Goal: Task Accomplishment & Management: Complete application form

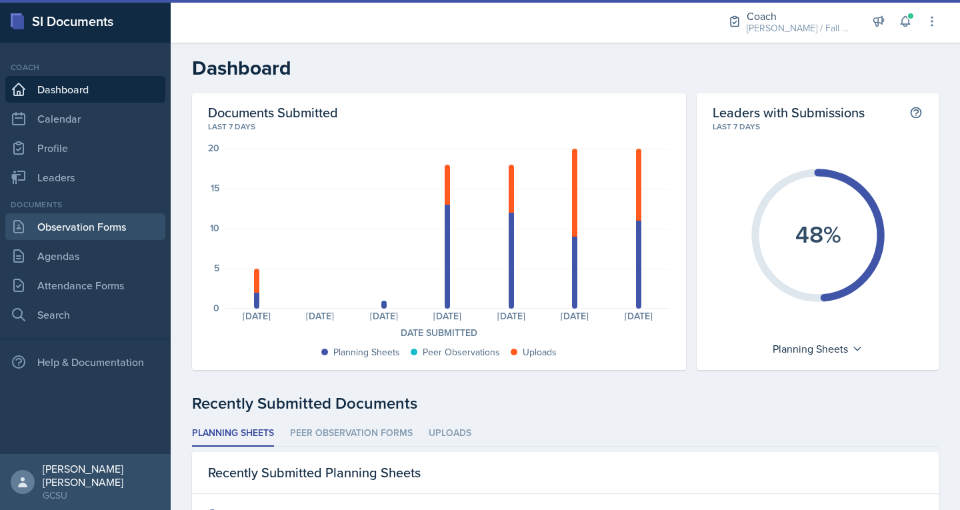
click at [65, 223] on link "Observation Forms" at bounding box center [85, 226] width 160 height 27
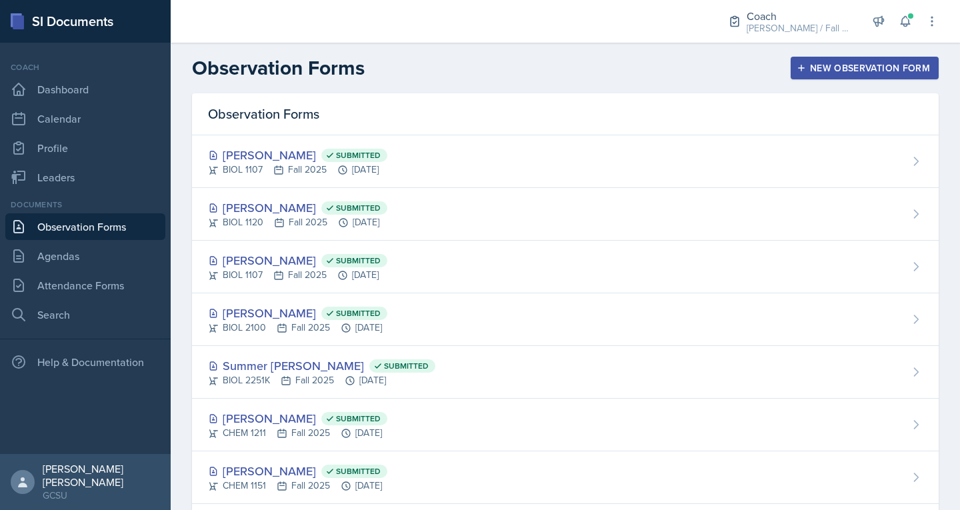
click at [822, 71] on div "New Observation Form" at bounding box center [864, 68] width 131 height 11
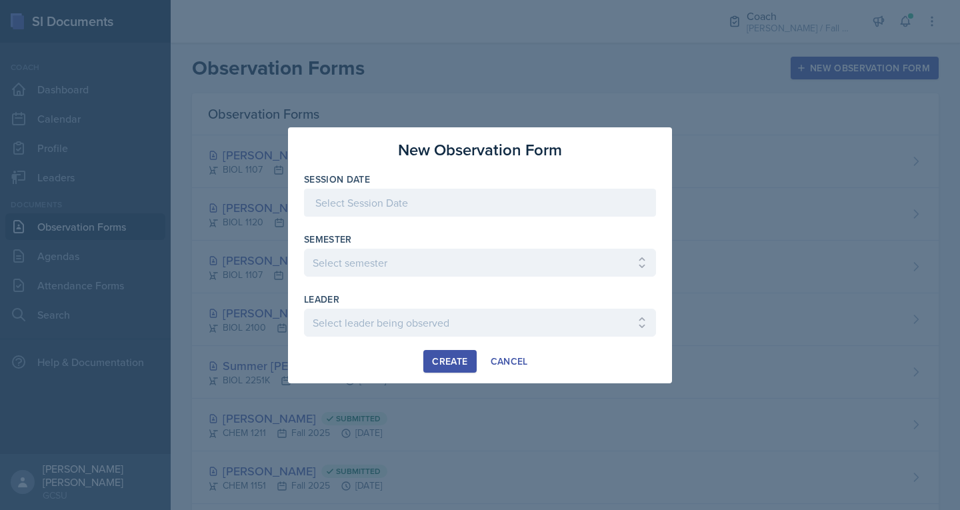
click at [401, 203] on div at bounding box center [480, 203] width 352 height 28
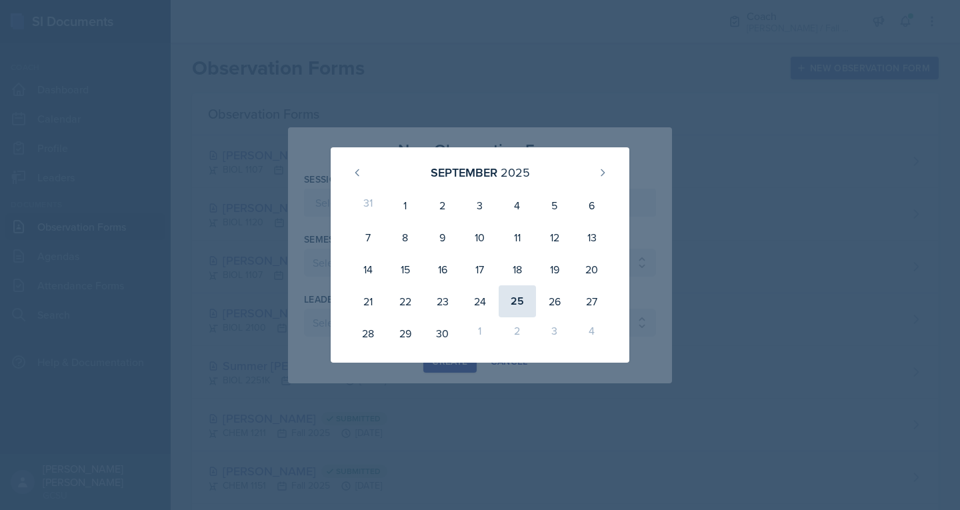
click at [519, 307] on div "25" at bounding box center [517, 301] width 37 height 32
type input "[DATE]"
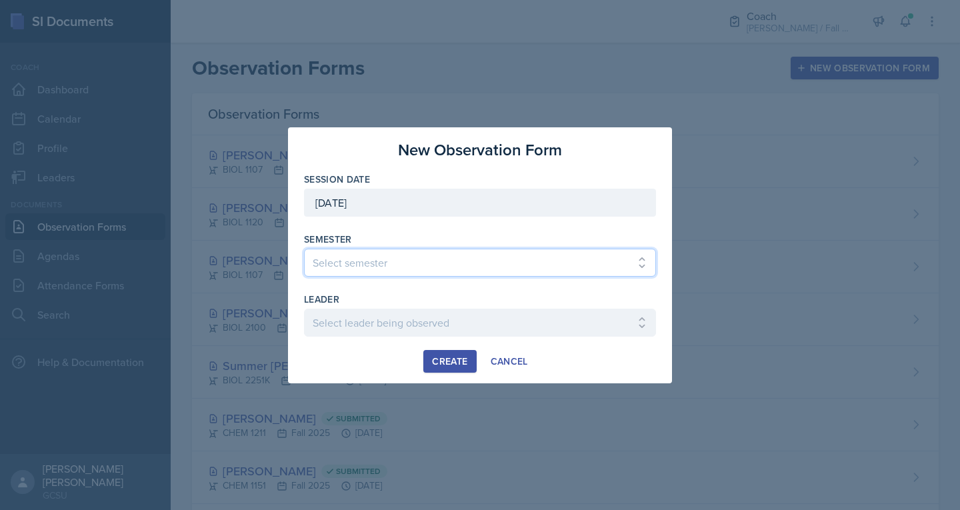
click at [369, 266] on select "Select semester All Spring 2020 Fall 2023 Spring 2019 Spring 2018 Fall 2017 Spr…" at bounding box center [480, 263] width 352 height 28
select select "986fdc3e-2246-4ffd-9cb8-78666de4ebed"
click at [304, 249] on select "Select semester All Spring 2020 Fall 2023 Spring 2019 Spring 2018 Fall 2017 Spr…" at bounding box center [480, 263] width 352 height 28
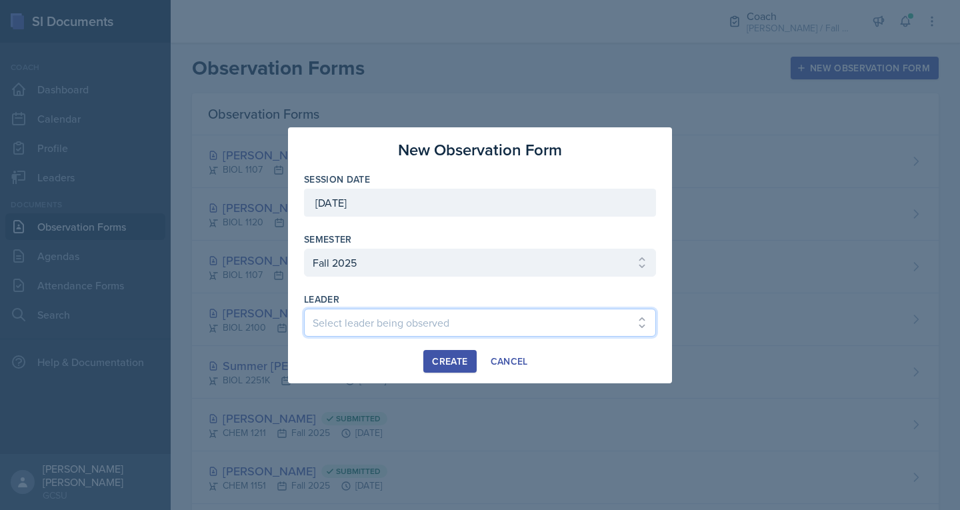
click at [341, 320] on select "Select leader being observed [PERSON_NAME] / MATH 1113 / [PERSON_NAME] [PERSON_…" at bounding box center [480, 323] width 352 height 28
select select "513a937c-a640-4930-a7f1-c754efd72a92"
click at [304, 309] on select "Select leader being observed [PERSON_NAME] / MATH 1113 / [PERSON_NAME] [PERSON_…" at bounding box center [480, 323] width 352 height 28
click at [433, 358] on div "Create" at bounding box center [449, 361] width 35 height 11
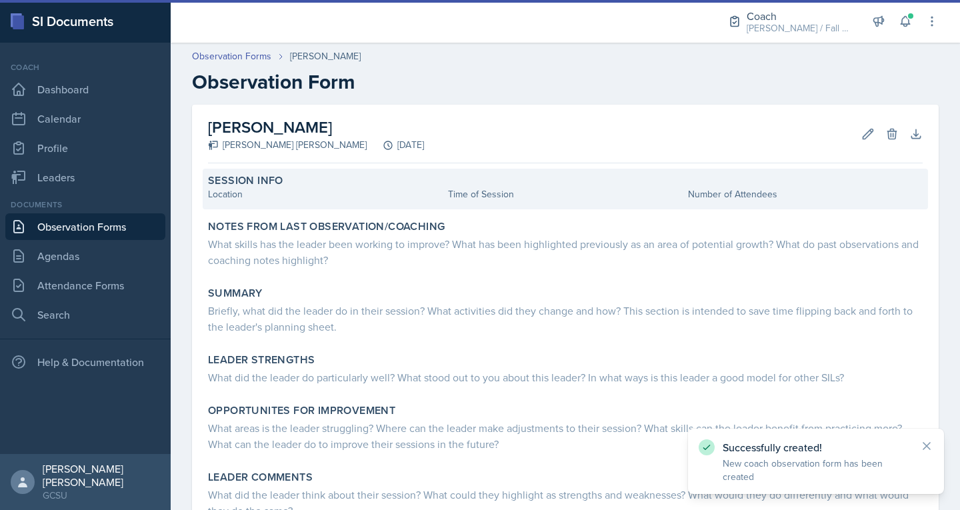
click at [229, 188] on div "Location" at bounding box center [325, 194] width 235 height 14
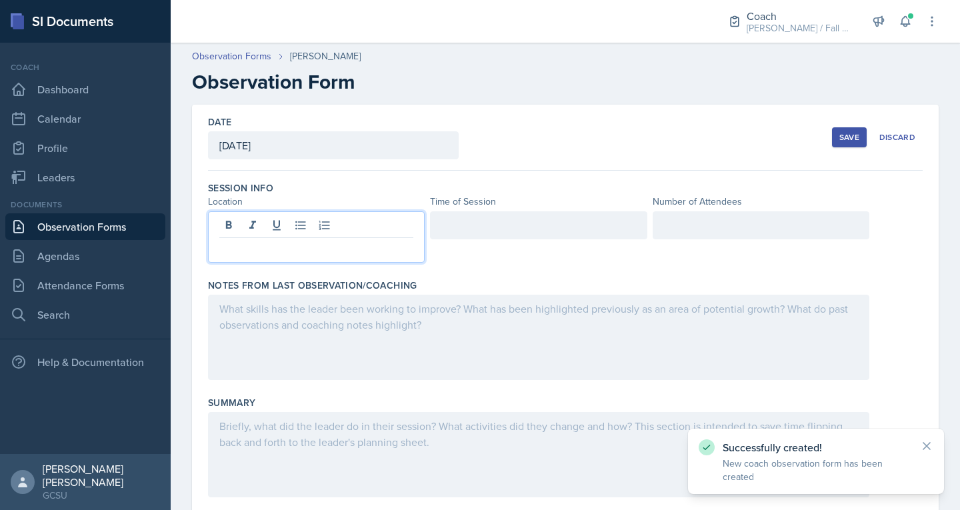
click at [237, 231] on div at bounding box center [316, 236] width 217 height 51
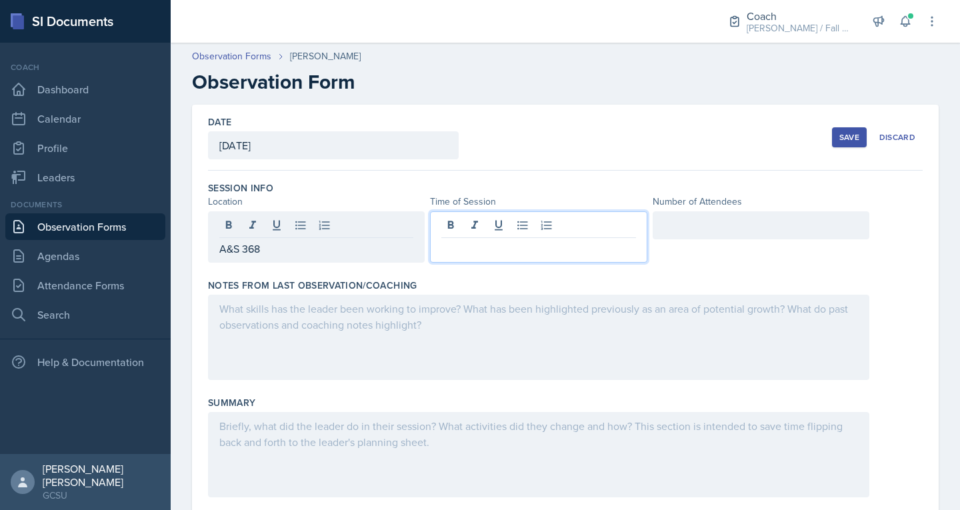
click at [489, 218] on div at bounding box center [538, 236] width 217 height 51
click at [677, 224] on div at bounding box center [761, 225] width 217 height 28
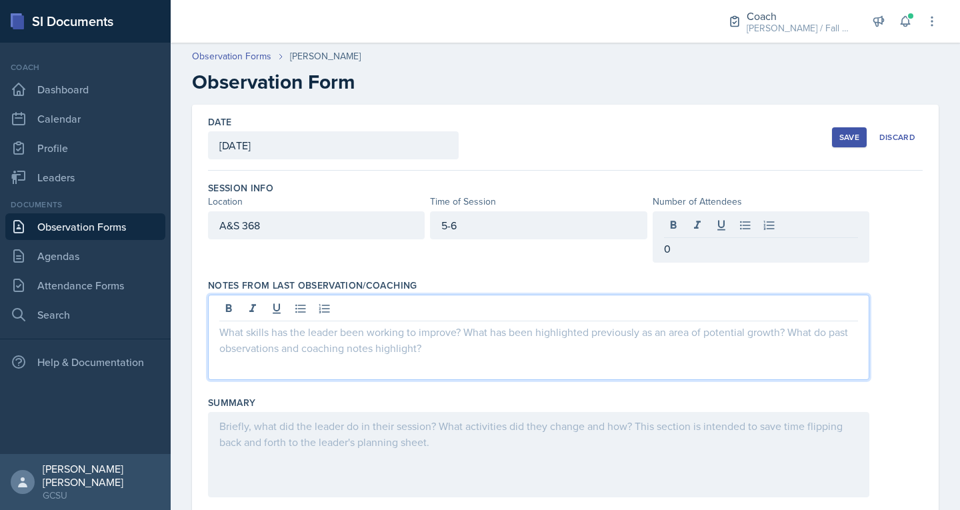
click at [367, 313] on div at bounding box center [538, 337] width 661 height 85
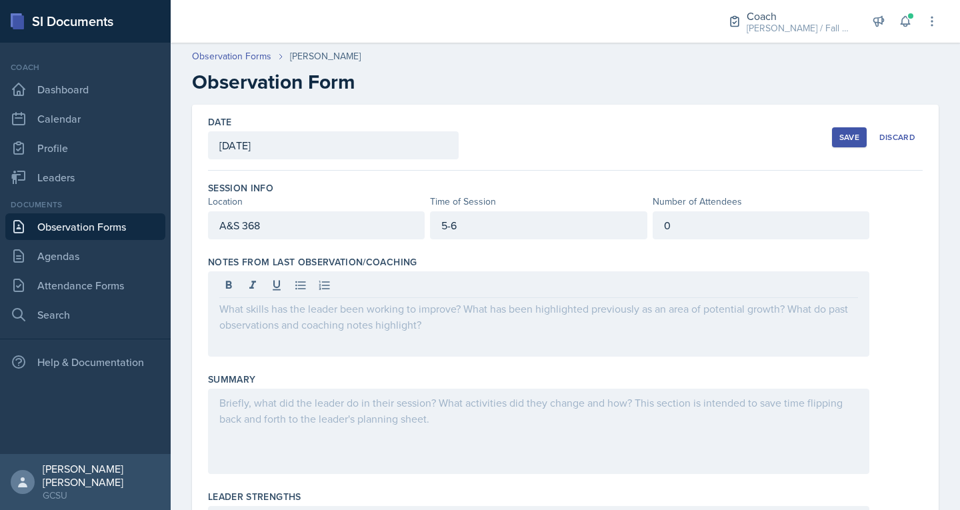
click at [341, 339] on div at bounding box center [538, 313] width 661 height 85
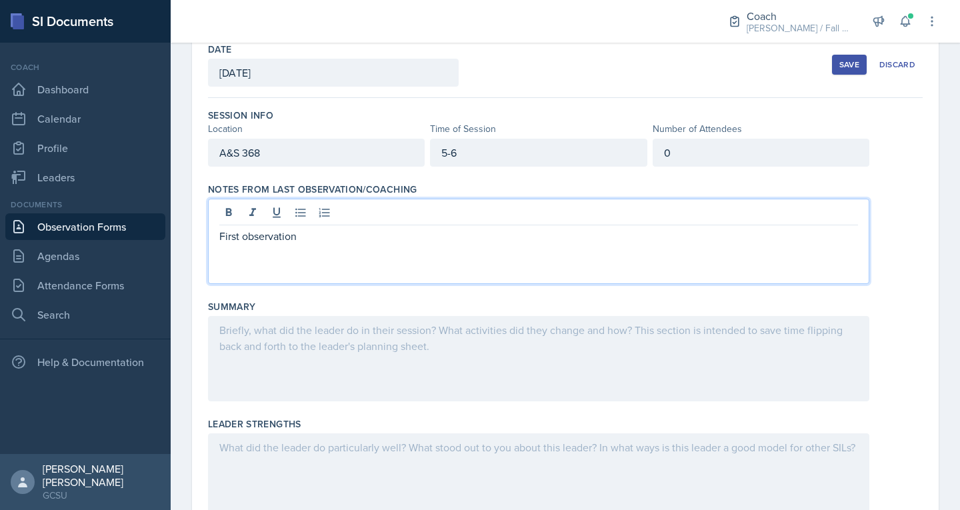
scroll to position [75, 0]
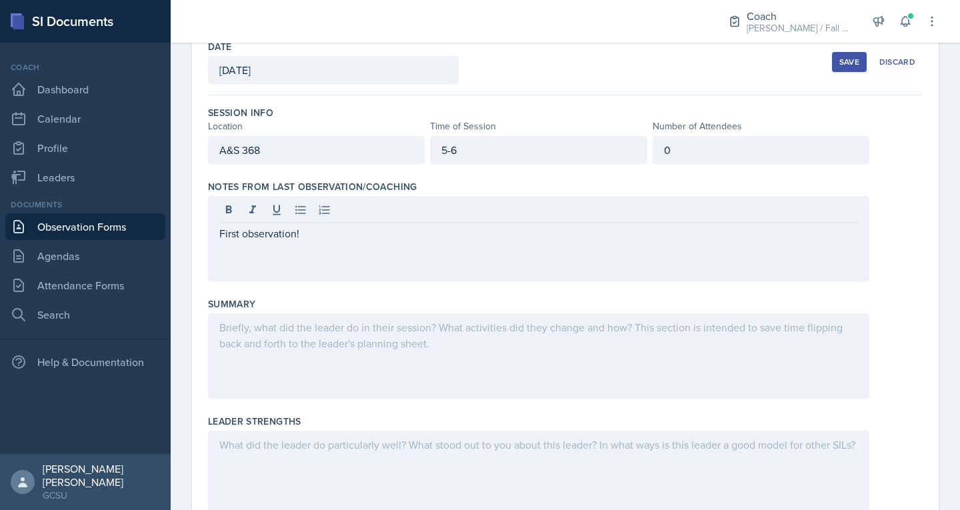
click at [449, 340] on div at bounding box center [538, 355] width 661 height 85
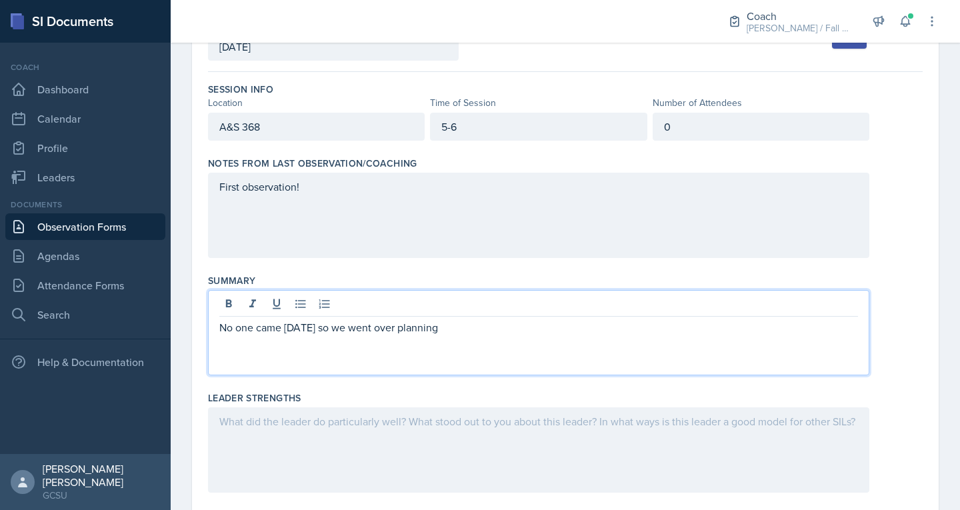
click at [394, 332] on p "No one came [DATE] so we went over planning" at bounding box center [538, 327] width 639 height 16
click at [457, 329] on p "No one came [DATE] so we went over the planning" at bounding box center [538, 327] width 639 height 16
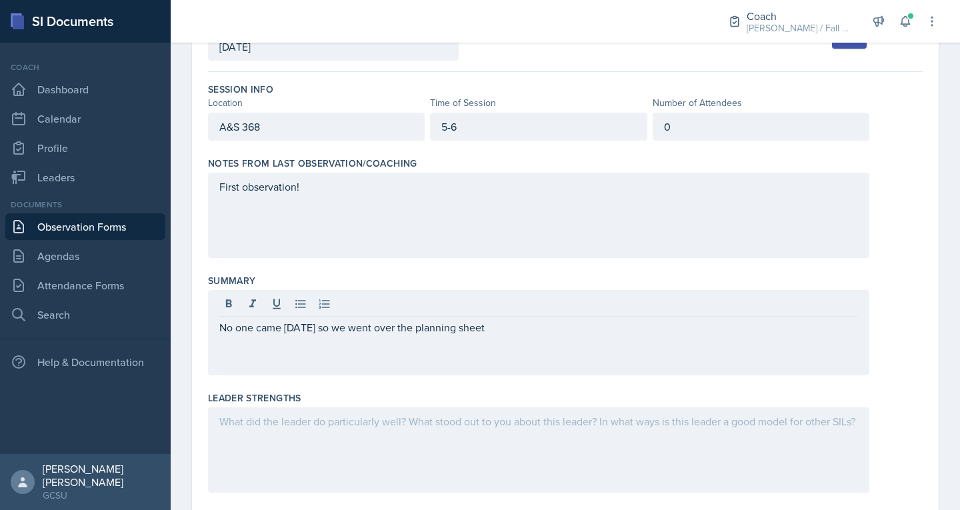
click at [650, 390] on div "Leader Strengths" at bounding box center [565, 444] width 715 height 117
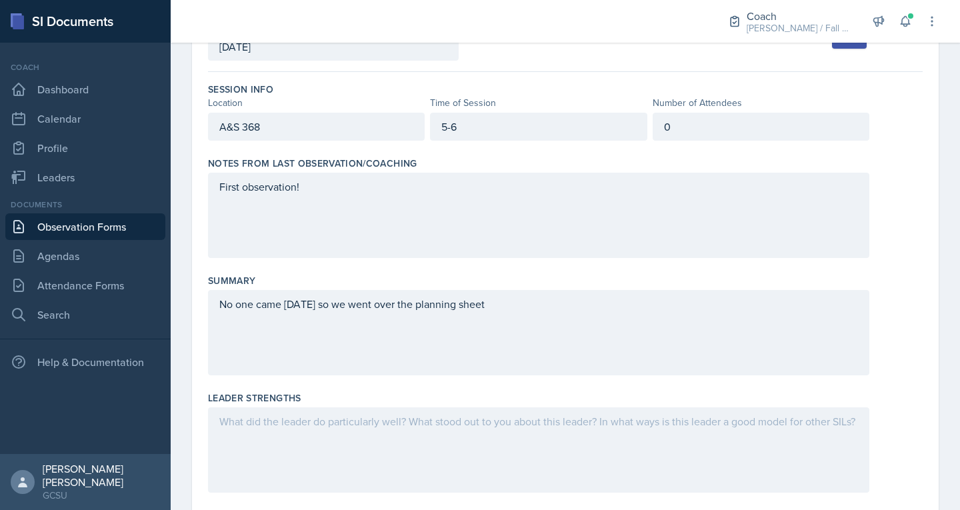
click at [565, 339] on div "No one came [DATE] so we went over the planning sheet" at bounding box center [538, 332] width 661 height 85
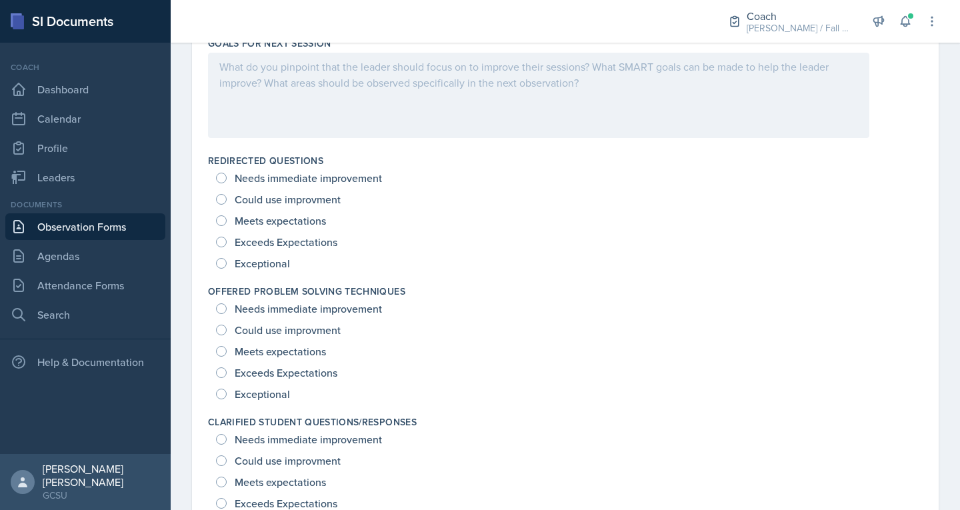
scroll to position [806, 0]
click at [298, 219] on span "Meets expectations" at bounding box center [280, 219] width 91 height 13
click at [227, 219] on input "Meets expectations" at bounding box center [221, 220] width 11 height 11
radio input "true"
click at [264, 349] on span "Meets expectations" at bounding box center [280, 350] width 91 height 13
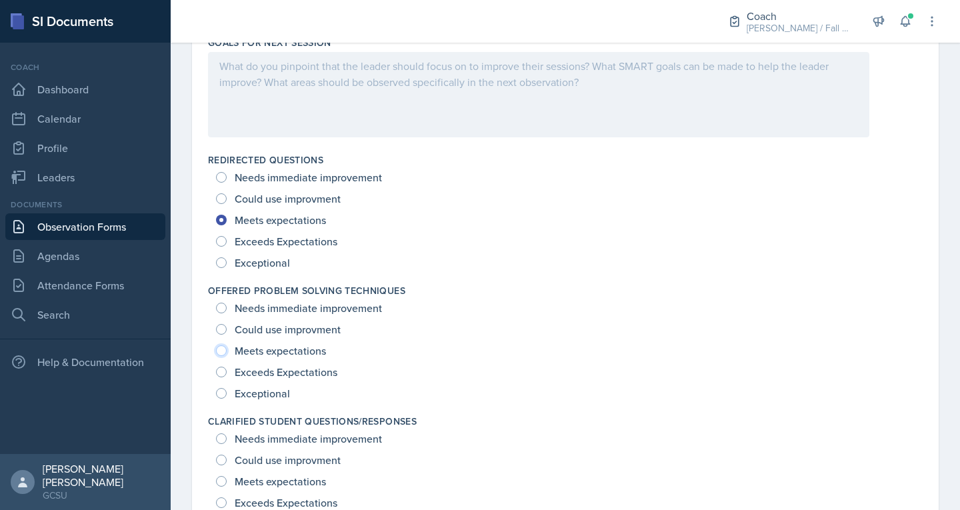
click at [227, 349] on input "Meets expectations" at bounding box center [221, 350] width 11 height 11
radio input "true"
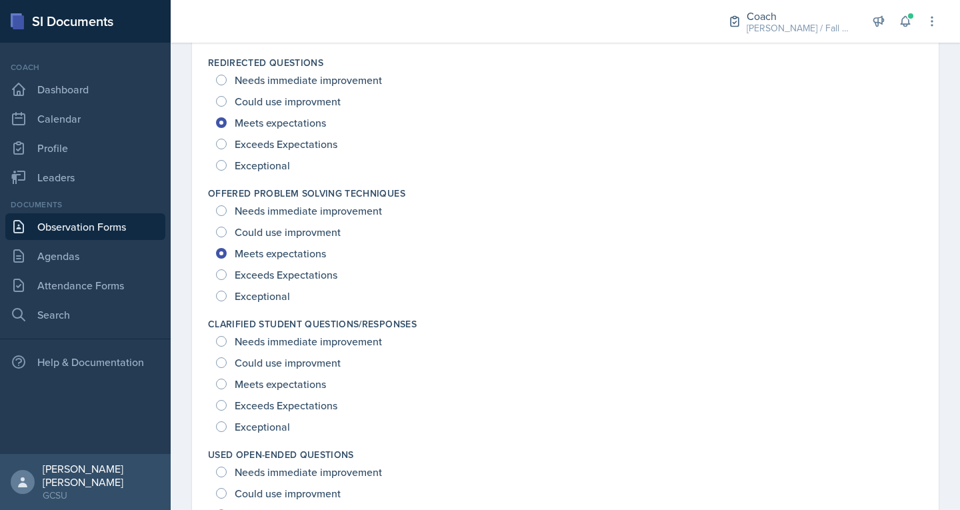
click at [255, 385] on span "Meets expectations" at bounding box center [280, 383] width 91 height 13
click at [227, 385] on input "Meets expectations" at bounding box center [221, 384] width 11 height 11
radio input "true"
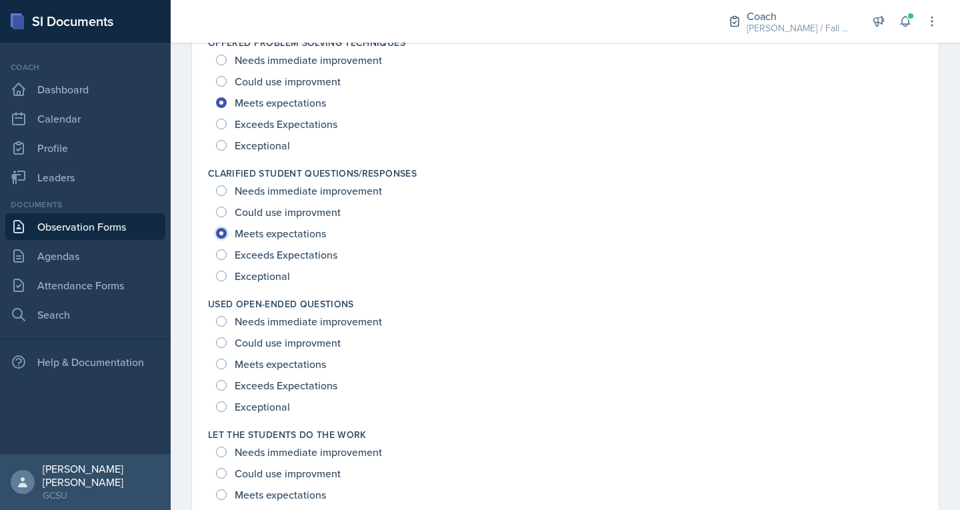
scroll to position [1055, 0]
click at [249, 352] on div "Meets expectations" at bounding box center [272, 362] width 113 height 21
click at [253, 360] on span "Meets expectations" at bounding box center [280, 362] width 91 height 13
click at [227, 360] on input "Meets expectations" at bounding box center [221, 362] width 11 height 11
radio input "true"
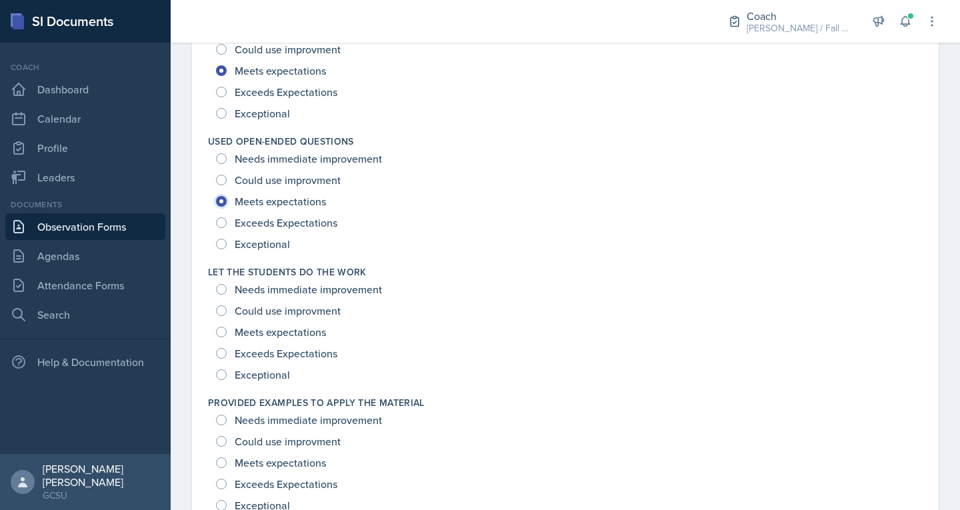
scroll to position [1218, 0]
click at [262, 320] on div "Meets expectations" at bounding box center [272, 330] width 113 height 21
click at [268, 329] on span "Meets expectations" at bounding box center [280, 330] width 91 height 13
click at [227, 329] on input "Meets expectations" at bounding box center [221, 330] width 11 height 11
radio input "true"
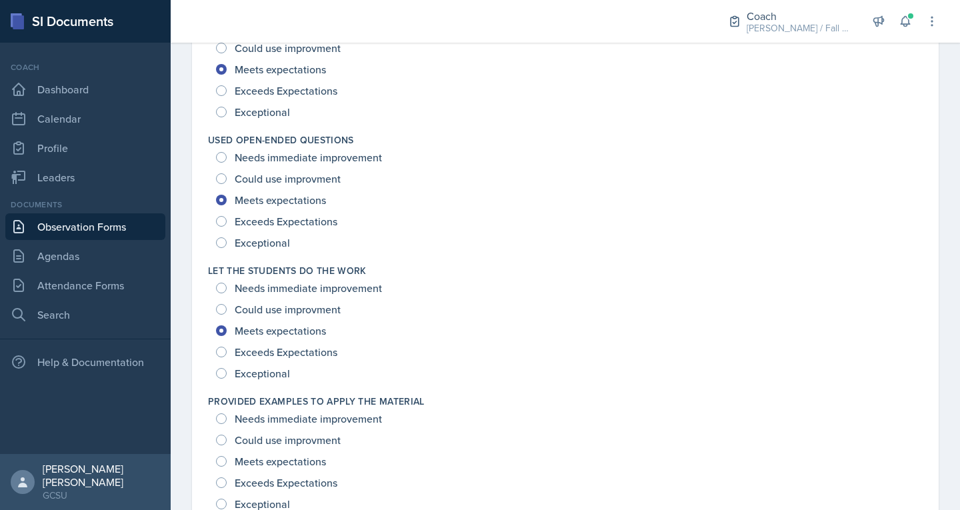
click at [252, 487] on span "Exceeds Expectations" at bounding box center [286, 482] width 103 height 13
click at [227, 487] on input "Exceeds Expectations" at bounding box center [221, 482] width 11 height 11
radio input "true"
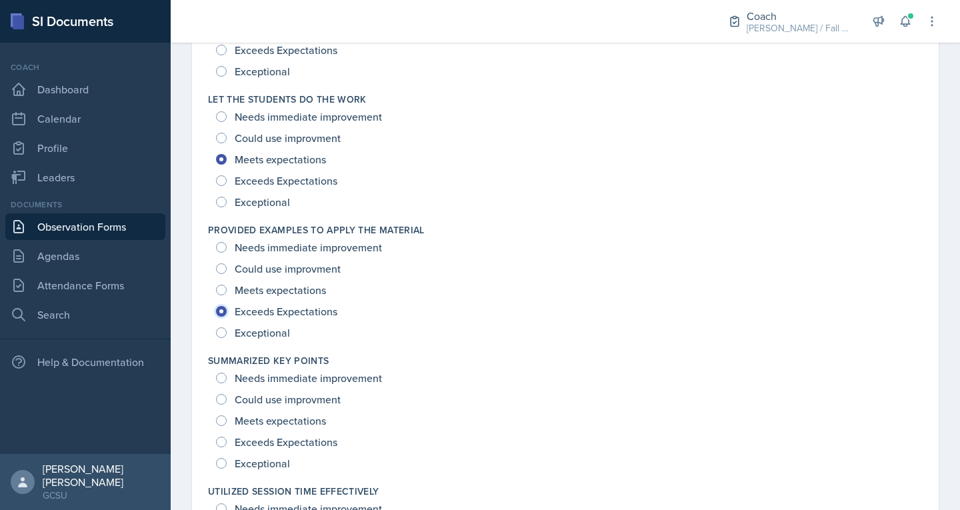
scroll to position [1390, 0]
click at [297, 421] on span "Meets expectations" at bounding box center [280, 419] width 91 height 13
click at [227, 421] on input "Meets expectations" at bounding box center [221, 420] width 11 height 11
radio input "true"
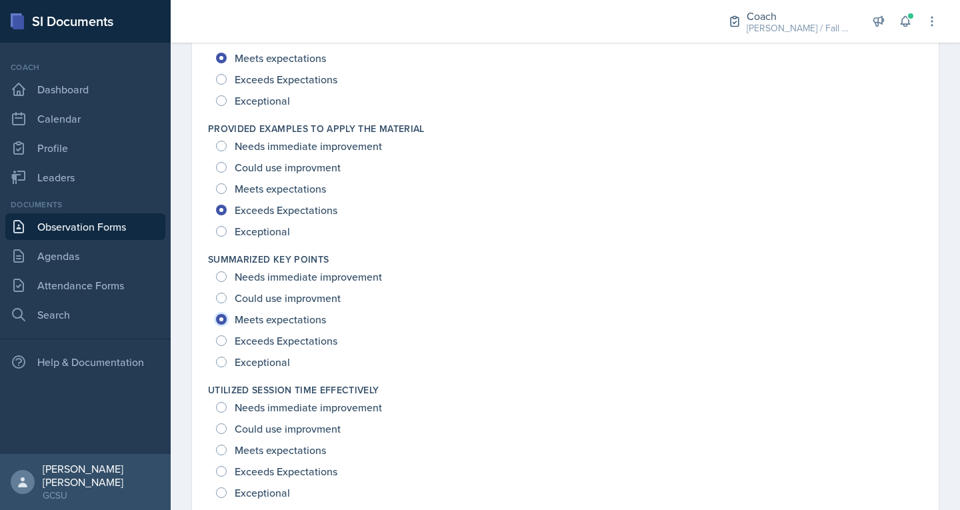
scroll to position [1491, 0]
click at [290, 446] on span "Meets expectations" at bounding box center [280, 449] width 91 height 13
click at [227, 446] on input "Meets expectations" at bounding box center [221, 449] width 11 height 11
radio input "true"
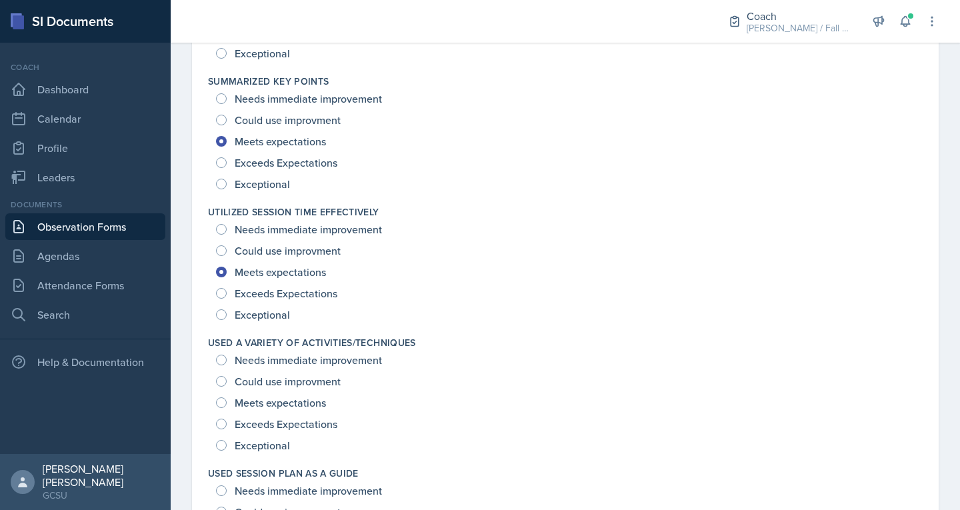
click at [277, 423] on span "Exceeds Expectations" at bounding box center [286, 423] width 103 height 13
click at [227, 423] on input "Exceeds Expectations" at bounding box center [221, 424] width 11 height 11
radio input "true"
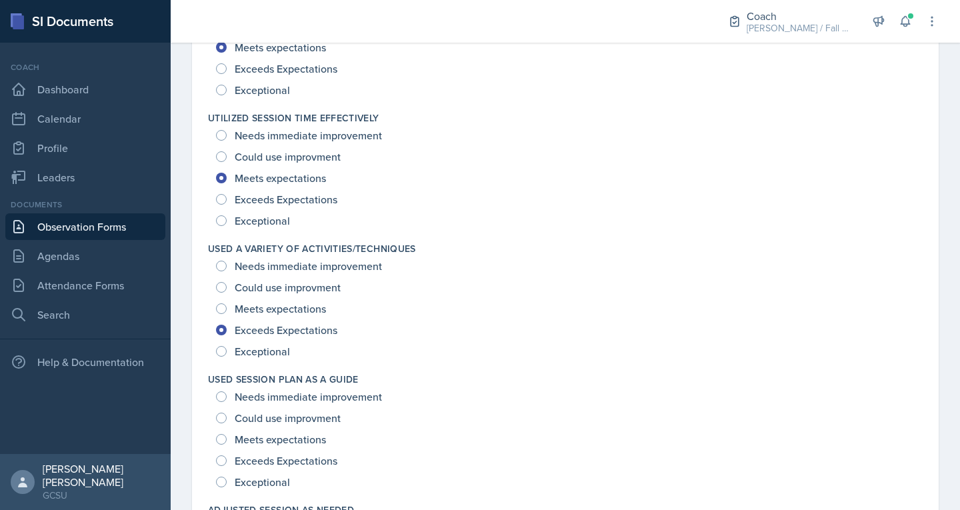
click at [269, 459] on span "Exceeds Expectations" at bounding box center [286, 460] width 103 height 13
click at [227, 459] on input "Exceeds Expectations" at bounding box center [221, 460] width 11 height 11
radio input "true"
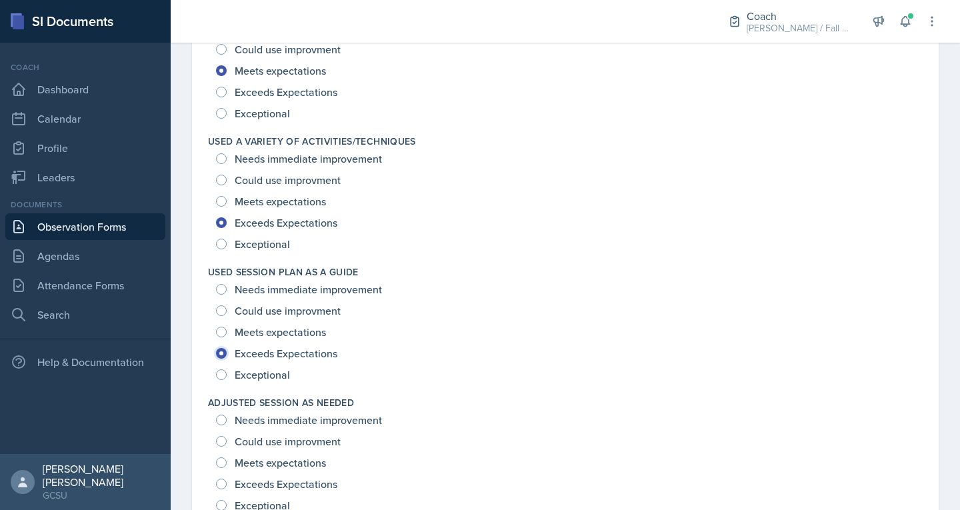
scroll to position [1924, 0]
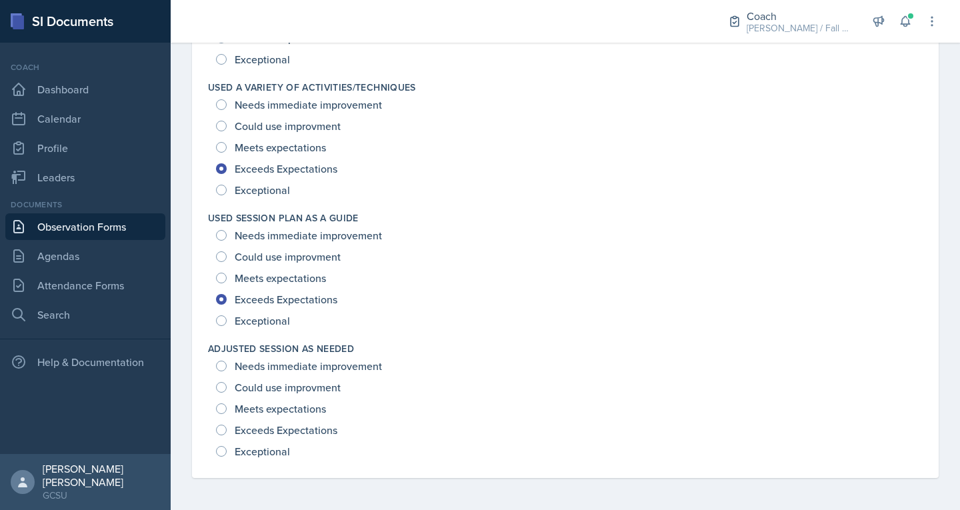
click at [308, 411] on span "Meets expectations" at bounding box center [280, 408] width 91 height 13
click at [227, 411] on input "Meets expectations" at bounding box center [221, 408] width 11 height 11
radio input "true"
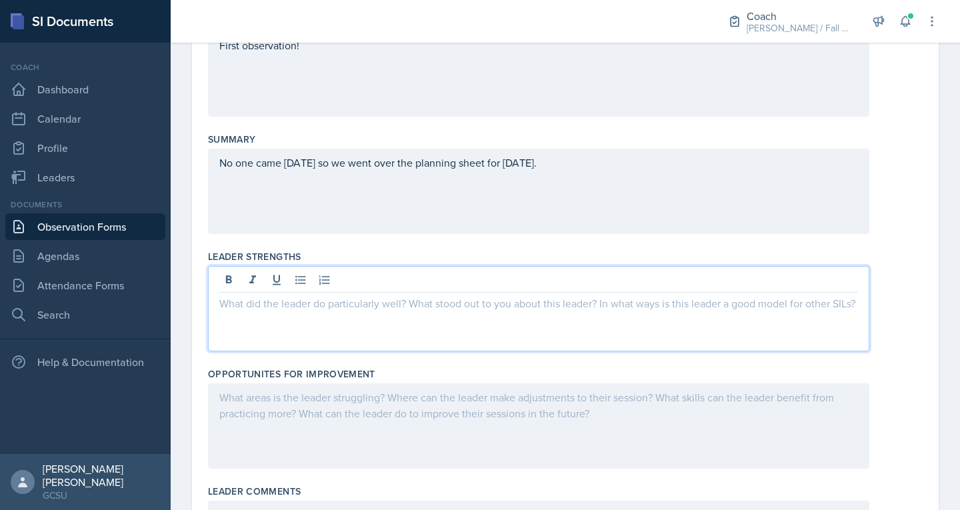
click at [275, 295] on p at bounding box center [538, 303] width 639 height 16
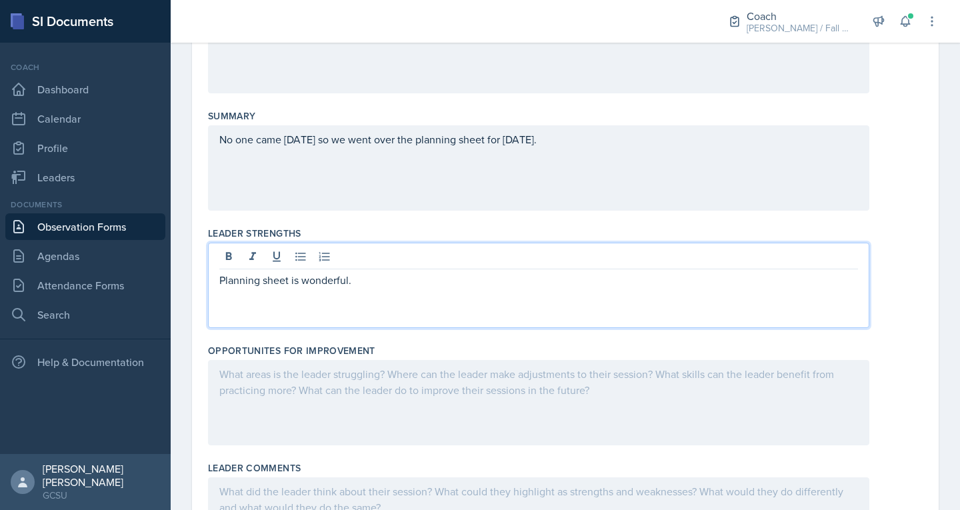
click at [294, 399] on div at bounding box center [538, 402] width 661 height 85
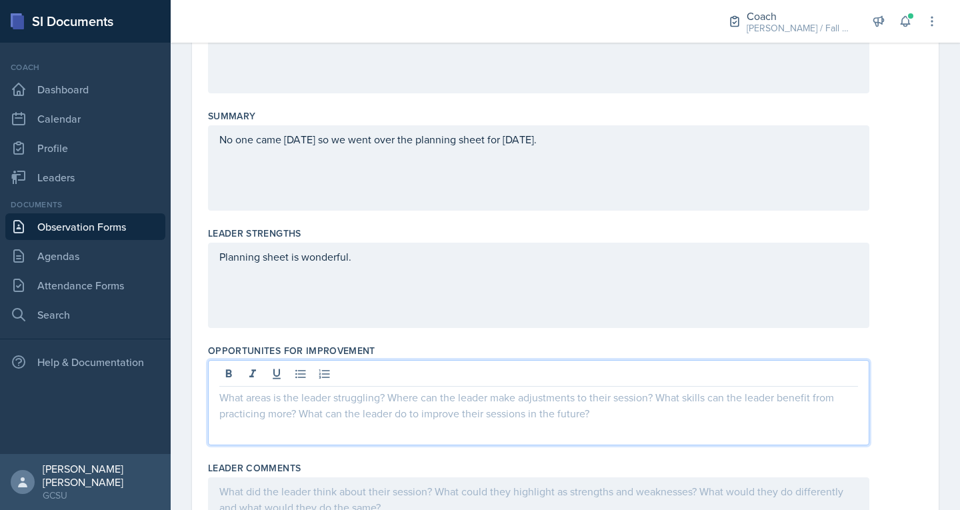
scroll to position [287, 0]
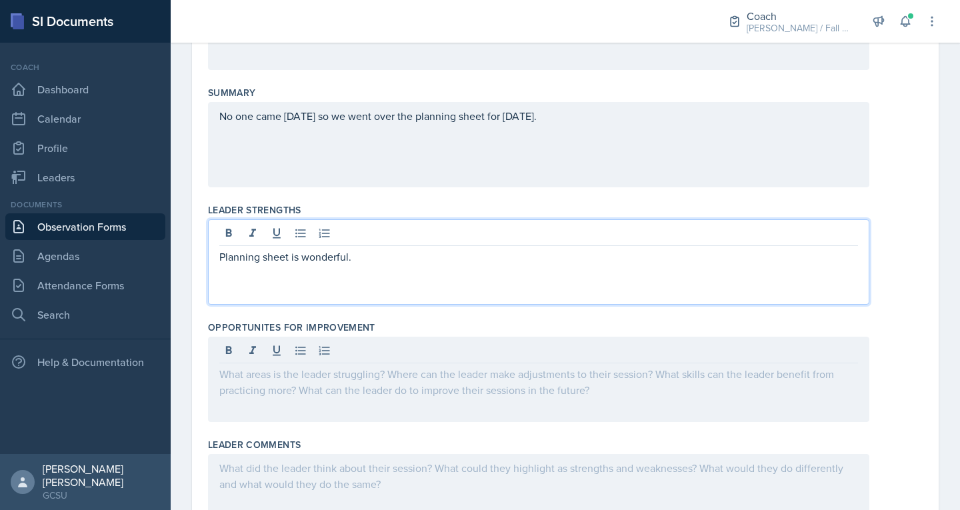
click at [328, 233] on div "Planning sheet is wonderful." at bounding box center [538, 261] width 661 height 85
click at [328, 233] on icon at bounding box center [324, 233] width 11 height 9
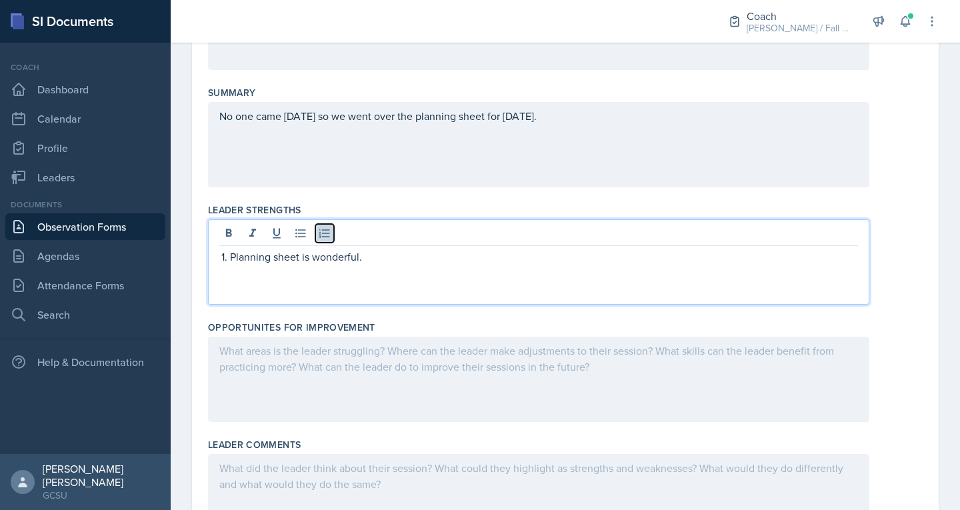
click at [328, 233] on icon at bounding box center [324, 233] width 11 height 9
click at [317, 257] on p "Planning sheet is wonderful." at bounding box center [538, 257] width 639 height 16
click at [288, 369] on div at bounding box center [538, 379] width 661 height 85
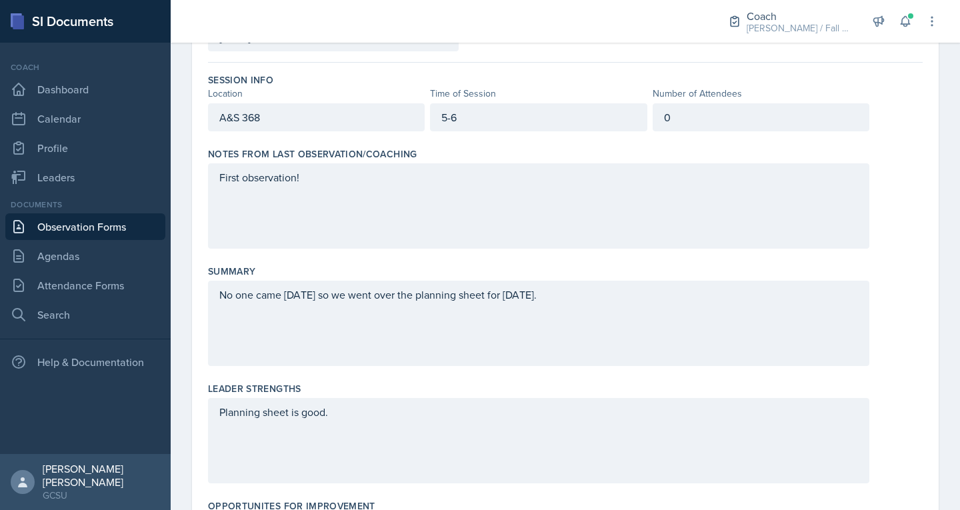
scroll to position [0, 0]
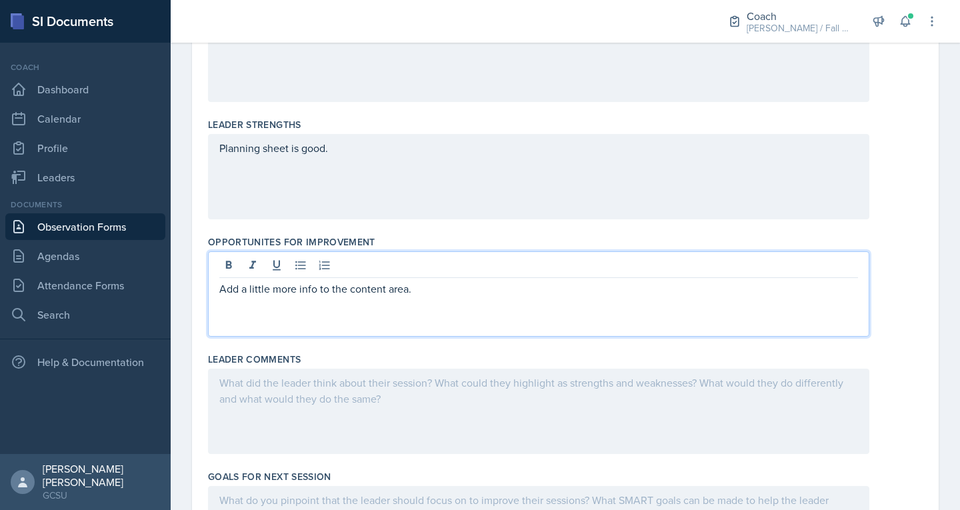
click at [273, 391] on div at bounding box center [538, 411] width 661 height 85
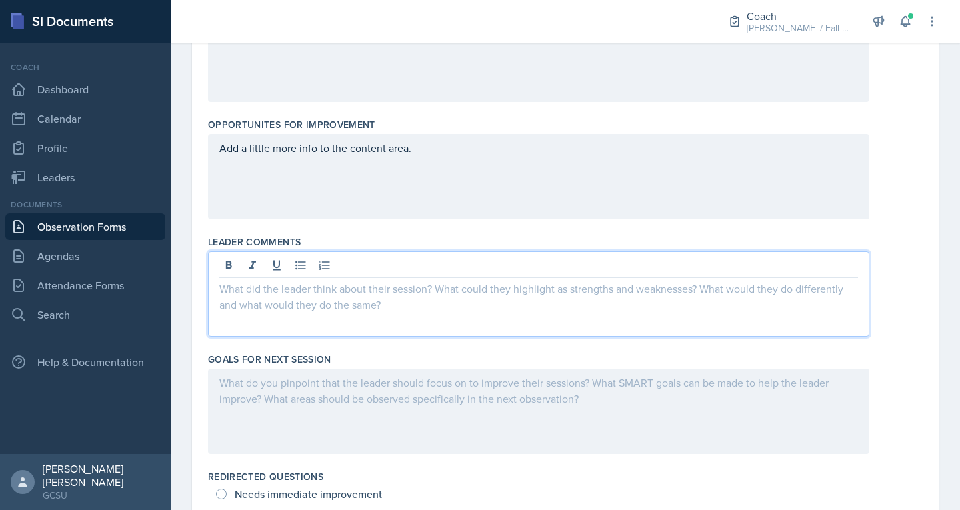
scroll to position [491, 0]
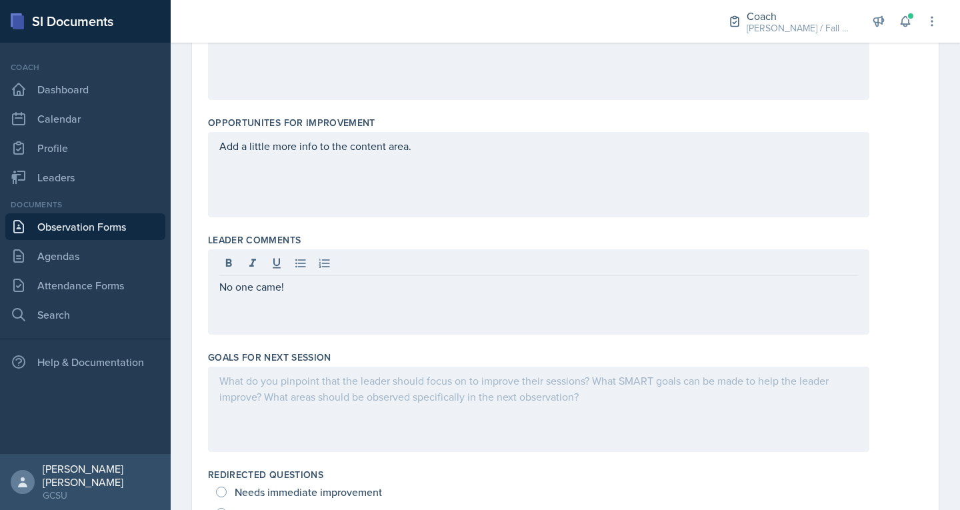
click at [279, 416] on div at bounding box center [538, 409] width 661 height 85
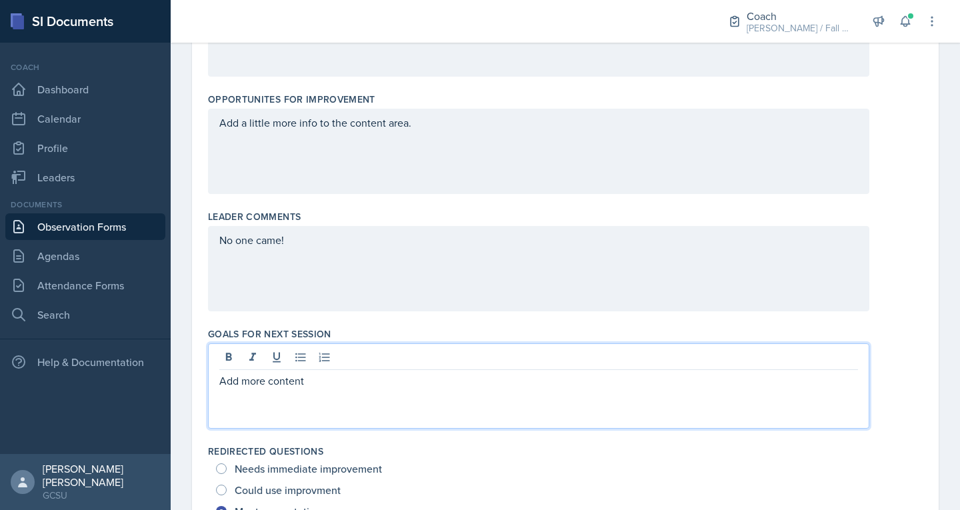
click at [268, 384] on p "Add more content" at bounding box center [538, 381] width 639 height 16
click at [491, 395] on div "Add more to the content" at bounding box center [538, 385] width 661 height 85
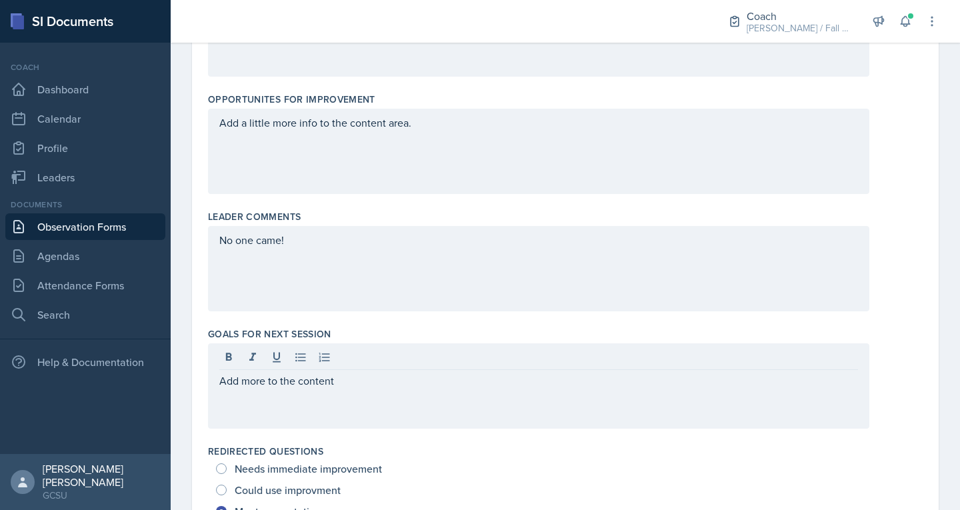
click at [489, 393] on div "Add more to the content" at bounding box center [538, 385] width 661 height 85
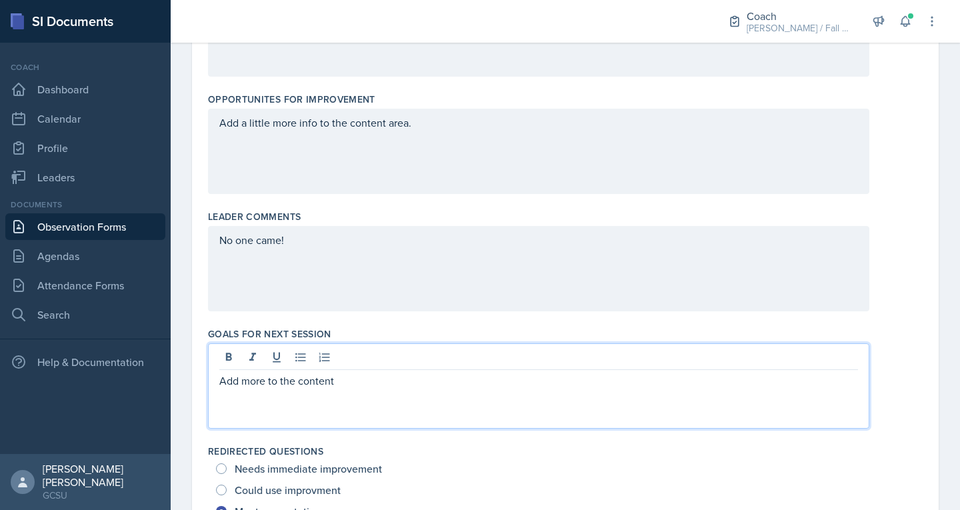
click at [476, 375] on p "Add more to the content" at bounding box center [538, 381] width 639 height 16
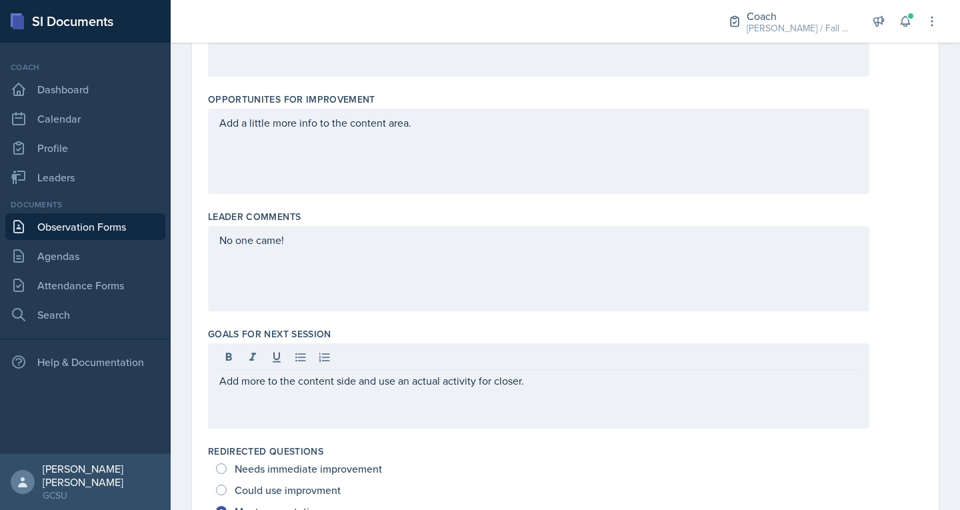
click at [427, 138] on div "Add a little more info to the content area." at bounding box center [538, 151] width 661 height 85
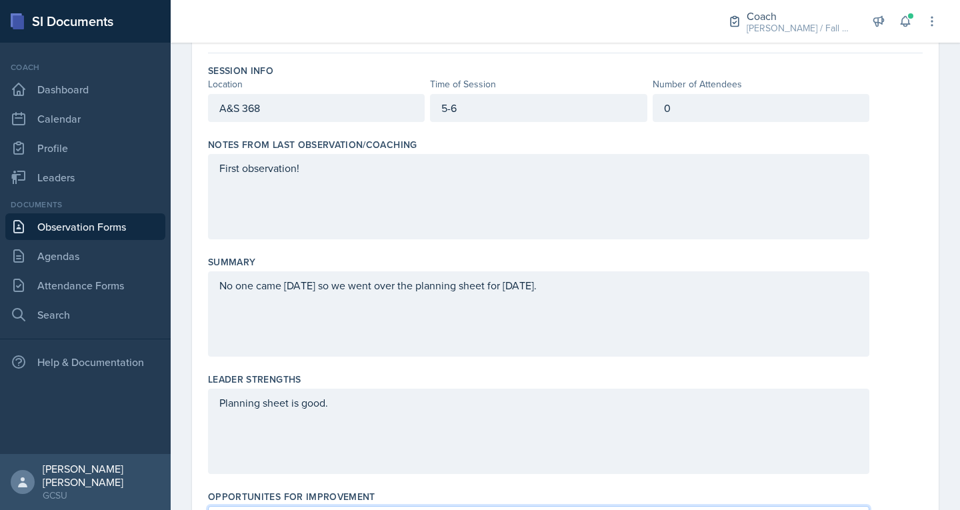
scroll to position [0, 0]
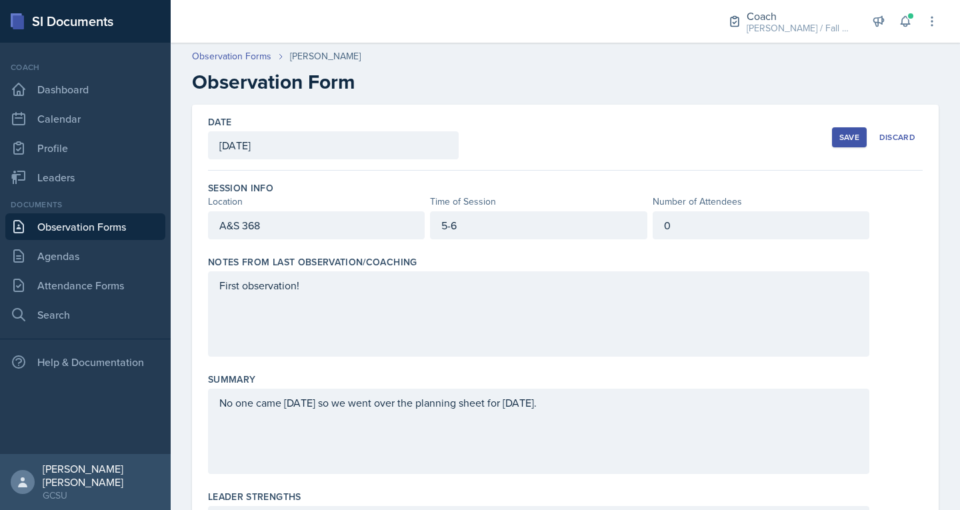
click at [839, 132] on div "Save" at bounding box center [849, 137] width 20 height 11
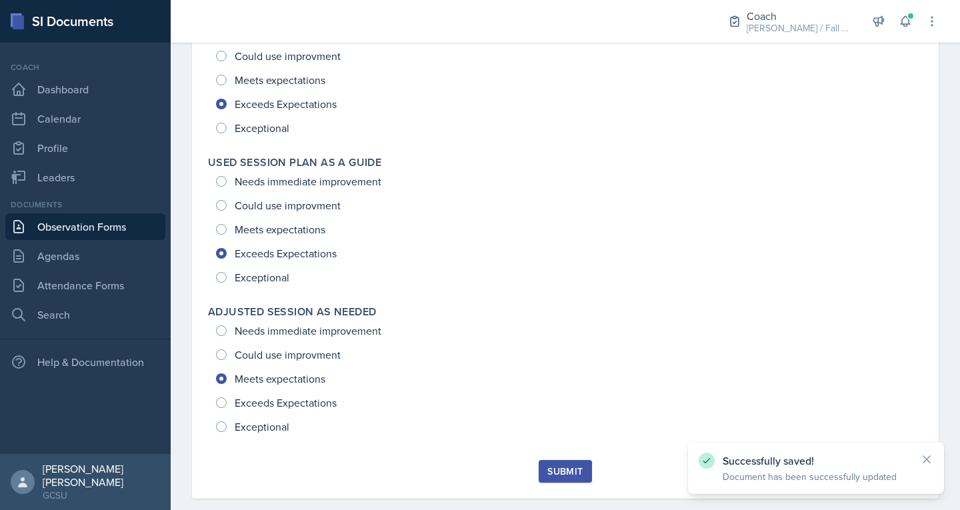
scroll to position [1733, 0]
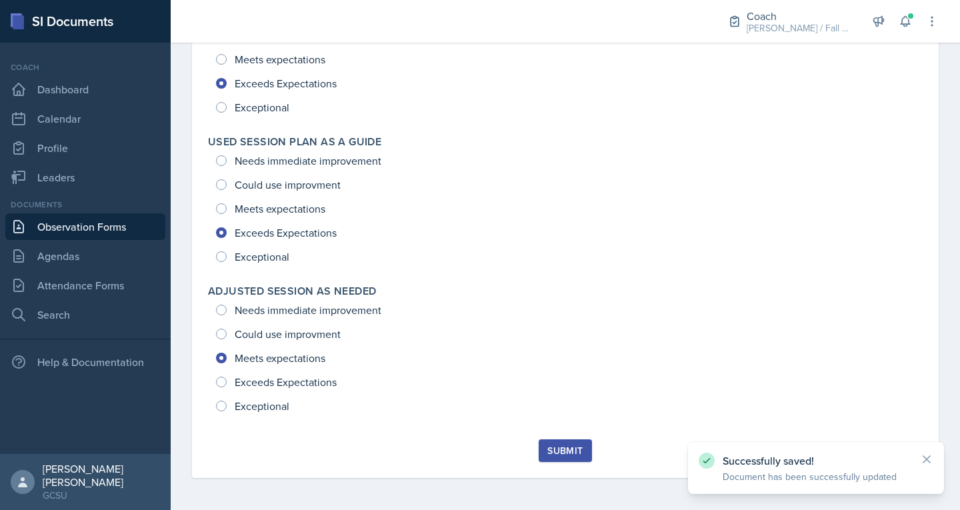
click at [571, 454] on div "Submit" at bounding box center [564, 450] width 35 height 11
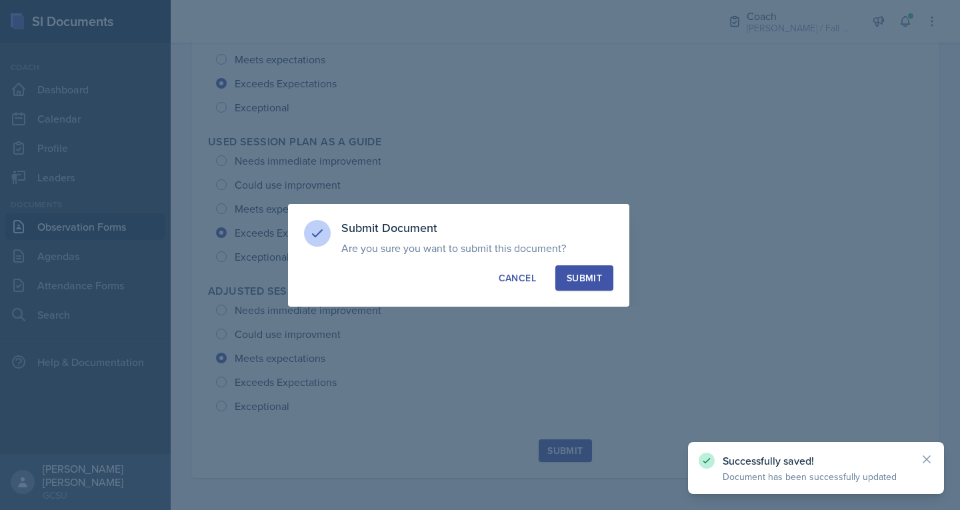
click at [594, 281] on div "Submit" at bounding box center [584, 277] width 35 height 13
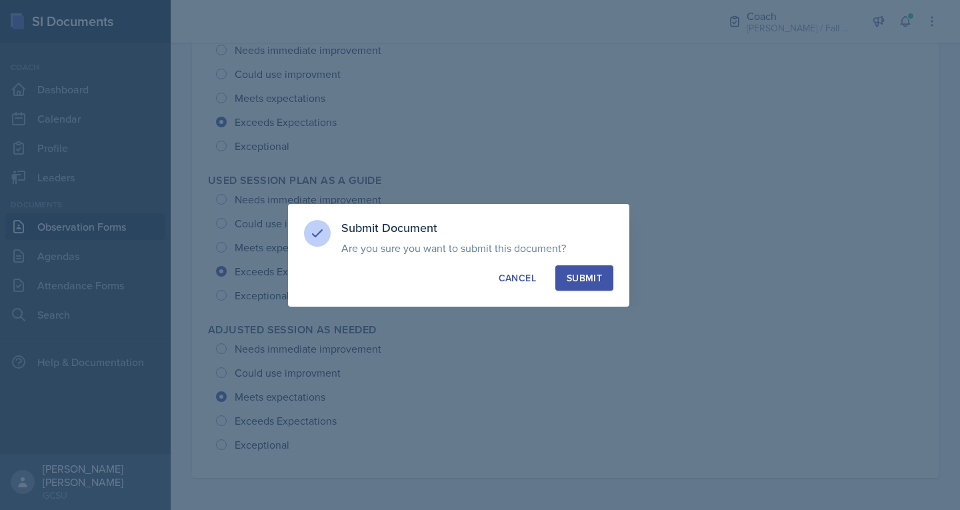
radio input "true"
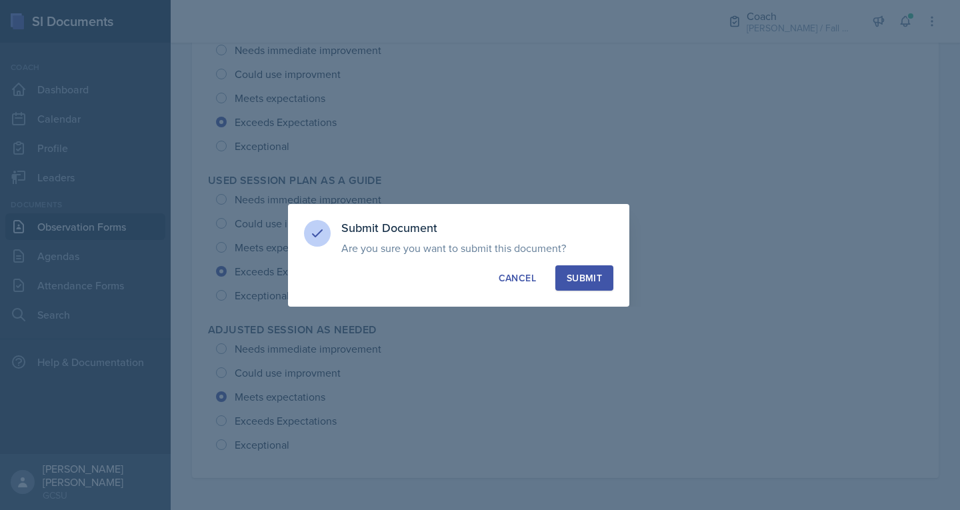
radio input "true"
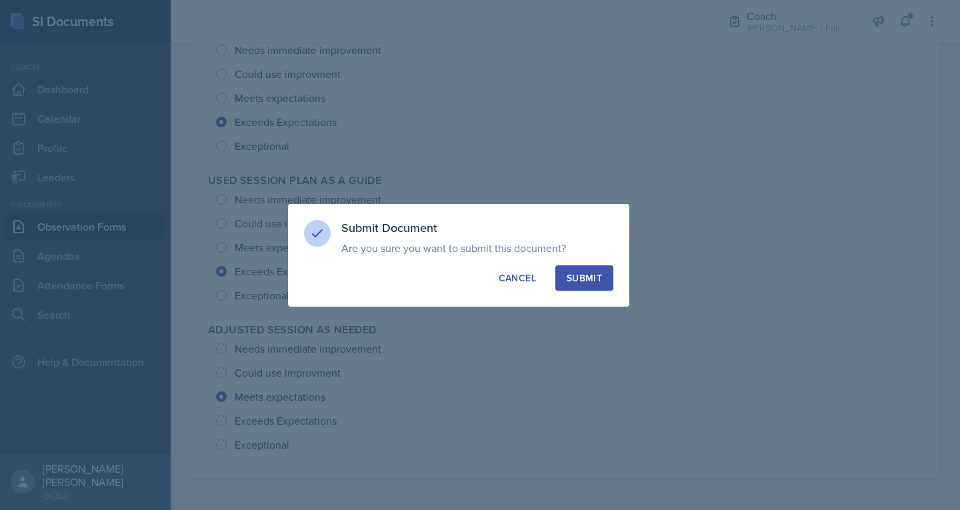
radio input "true"
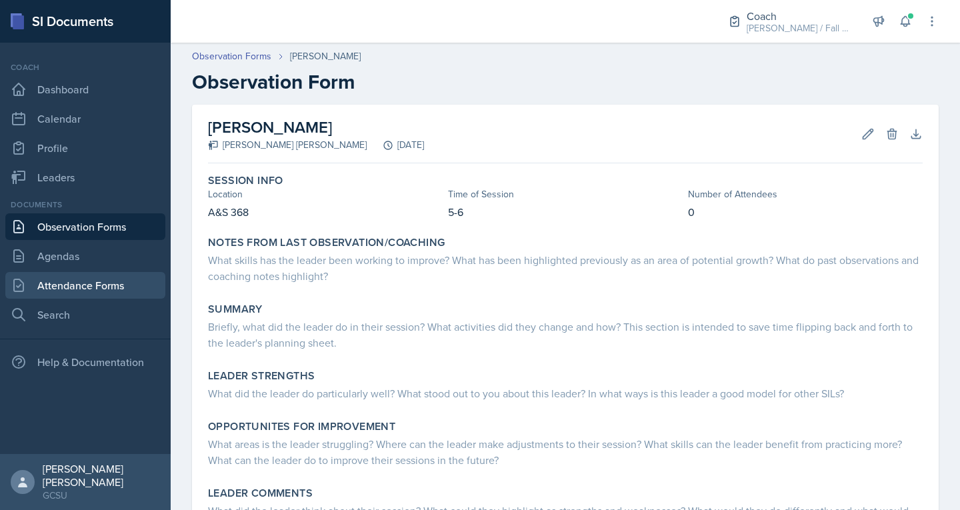
click at [45, 282] on link "Attendance Forms" at bounding box center [85, 285] width 160 height 27
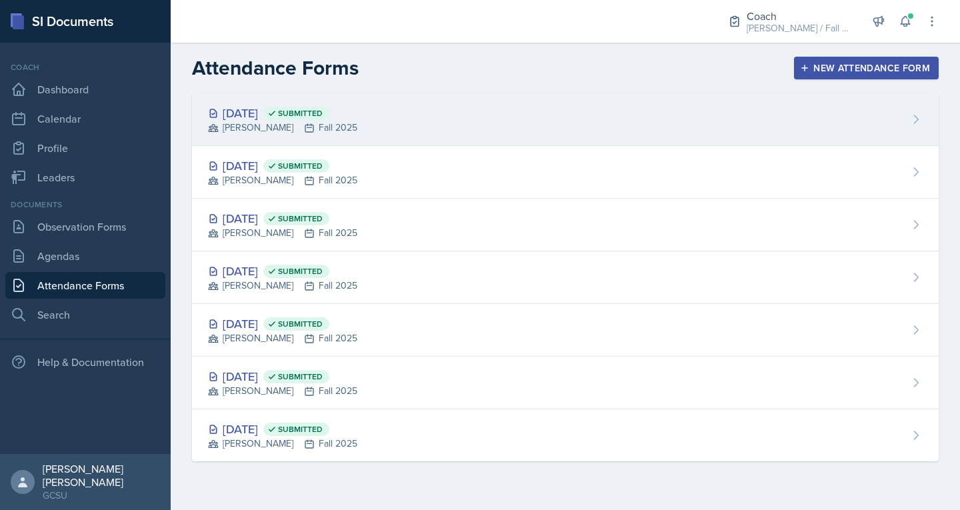
click at [296, 108] on div "Sep 22nd, 2025 Submitted" at bounding box center [282, 113] width 149 height 18
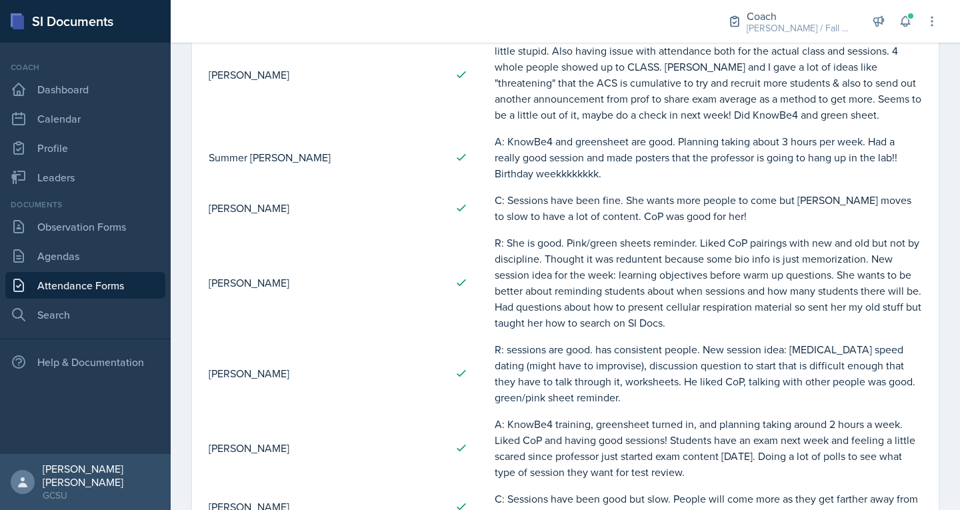
scroll to position [1684, 0]
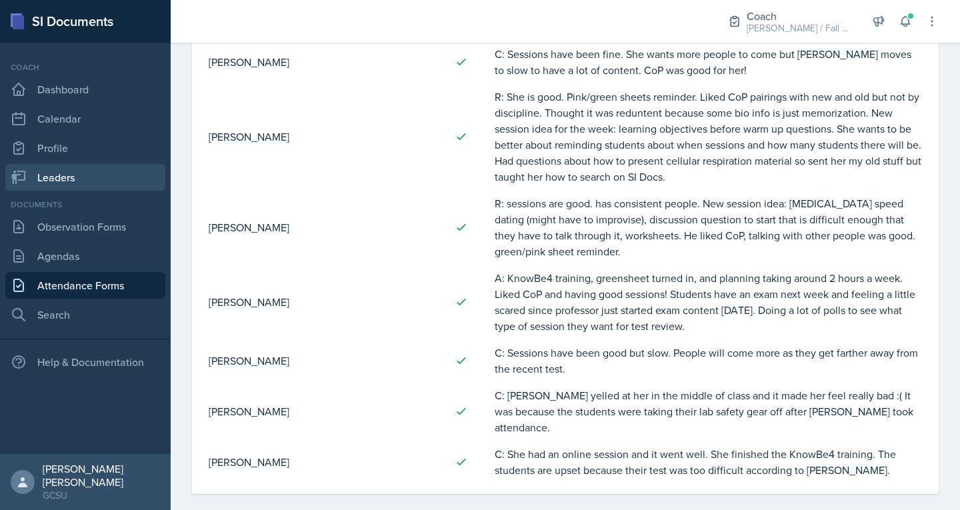
click at [54, 189] on link "Leaders" at bounding box center [85, 177] width 160 height 27
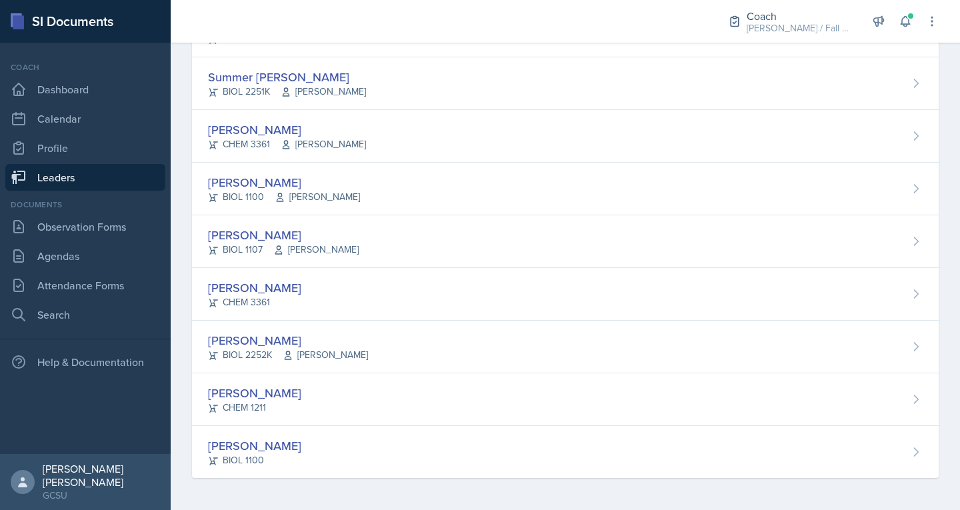
scroll to position [1327, 0]
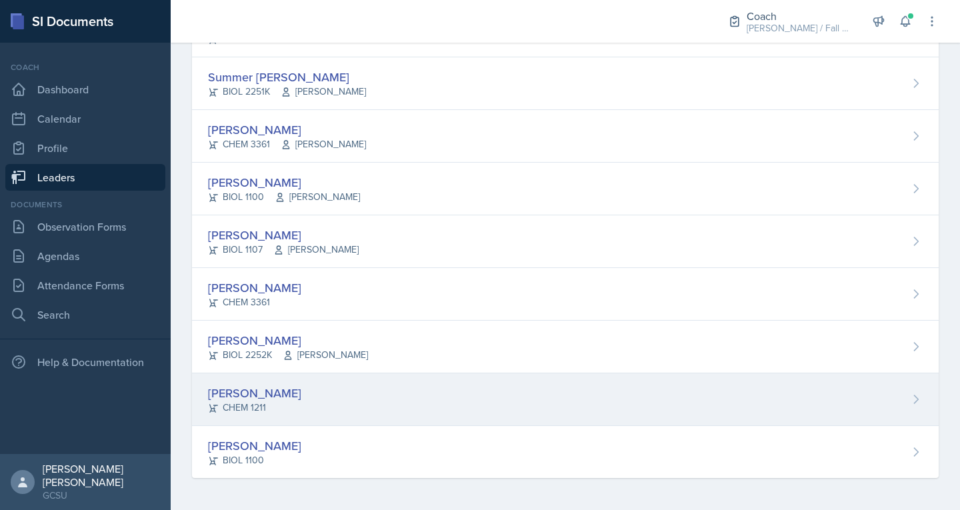
click at [256, 413] on div "CHEM 1211" at bounding box center [254, 408] width 93 height 14
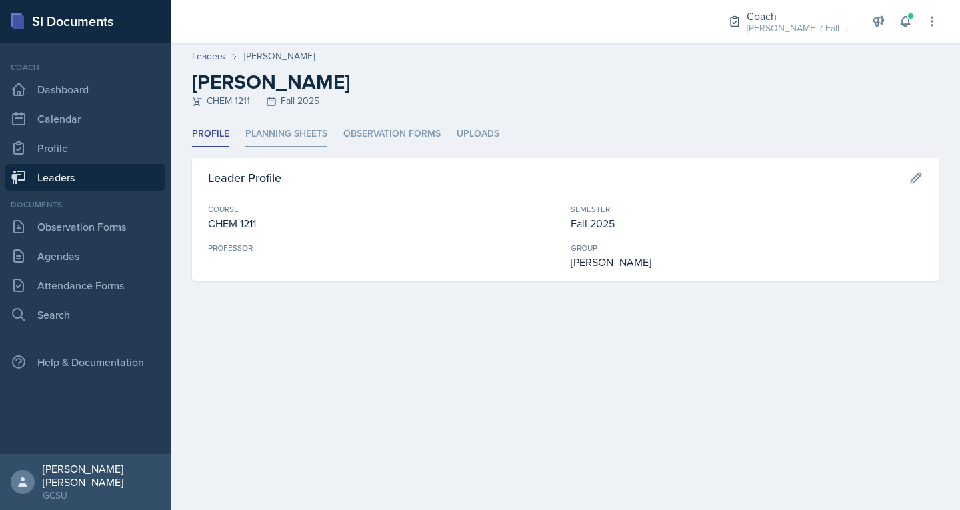
click at [301, 127] on li "Planning Sheets" at bounding box center [286, 134] width 82 height 26
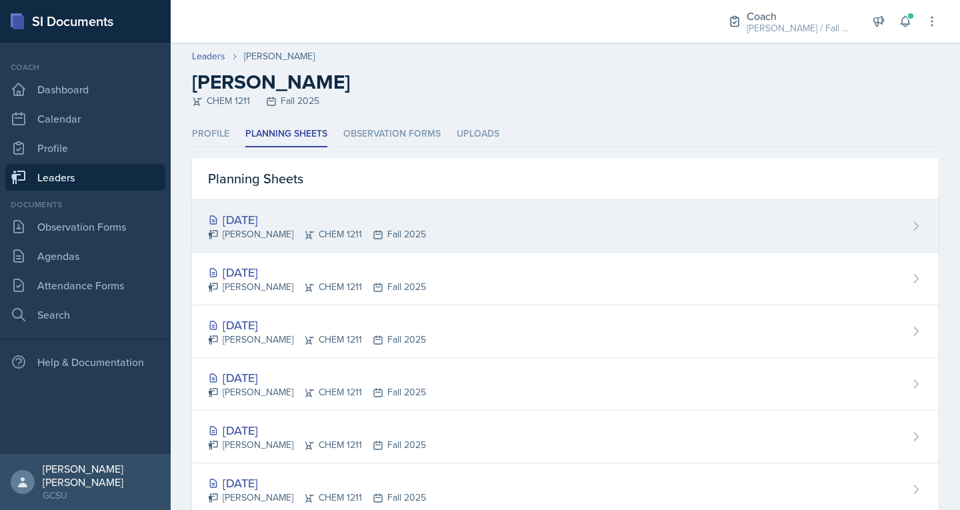
click at [273, 223] on div "[DATE]" at bounding box center [317, 220] width 218 height 18
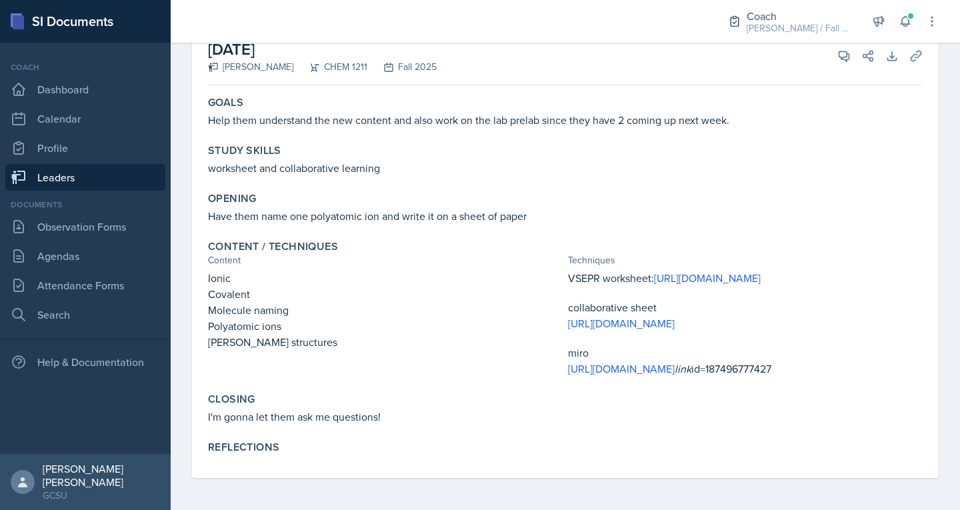
scroll to position [123, 0]
click at [203, 248] on div "Content / Techniques Content Techniques Ionic Covalent Molecule naming Polyatom…" at bounding box center [565, 308] width 725 height 147
click at [210, 270] on p "Ionic" at bounding box center [385, 278] width 355 height 16
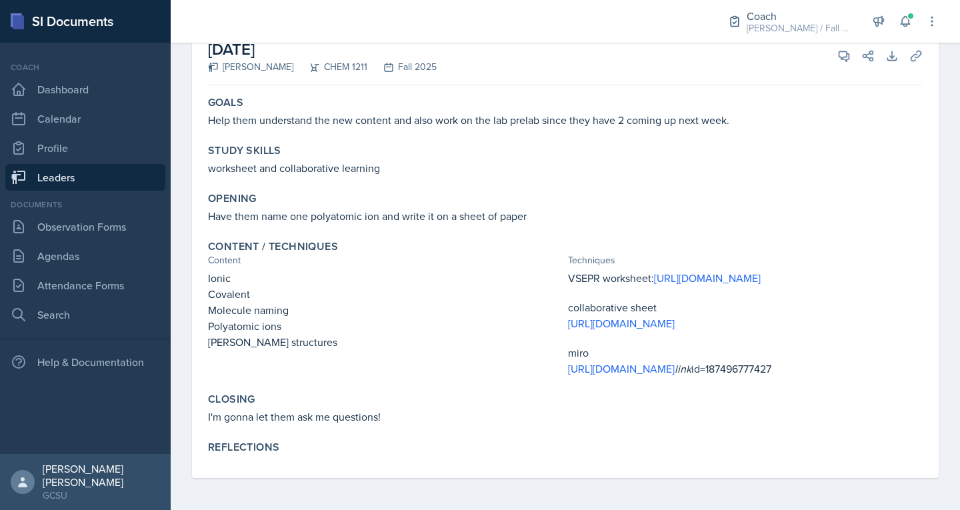
click at [219, 286] on p "Covalent" at bounding box center [385, 294] width 355 height 16
